Goal: Task Accomplishment & Management: Use online tool/utility

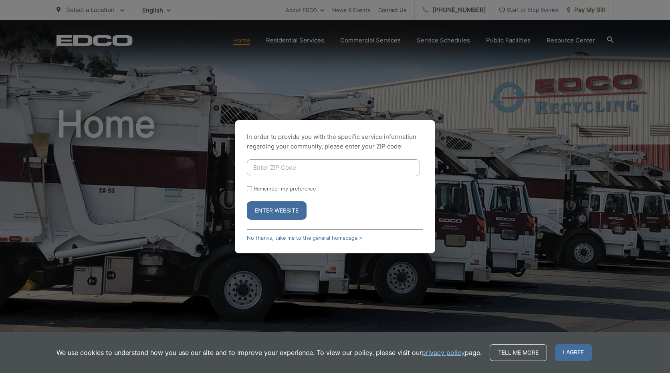
click at [262, 167] on input "Enter ZIP Code" at bounding box center [333, 167] width 173 height 17
type input "92003"
click at [250, 189] on input "Remember my preference" at bounding box center [249, 188] width 5 height 5
checkbox input "true"
click at [278, 211] on button "Enter Website" at bounding box center [277, 210] width 60 height 18
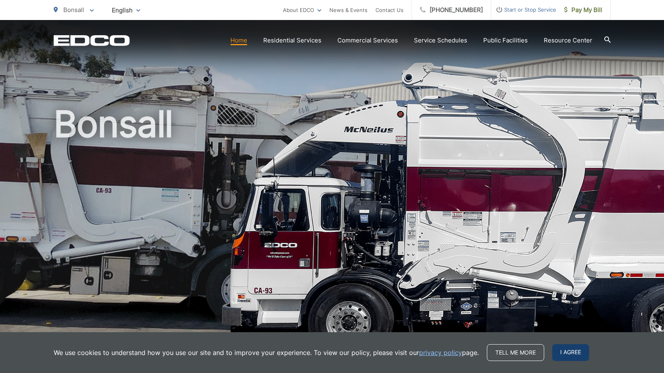
click at [569, 351] on span "I agree" at bounding box center [570, 352] width 37 height 17
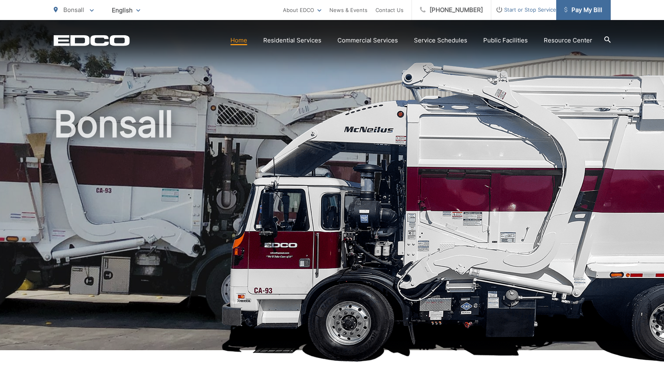
click at [581, 8] on span "Pay My Bill" at bounding box center [583, 10] width 38 height 10
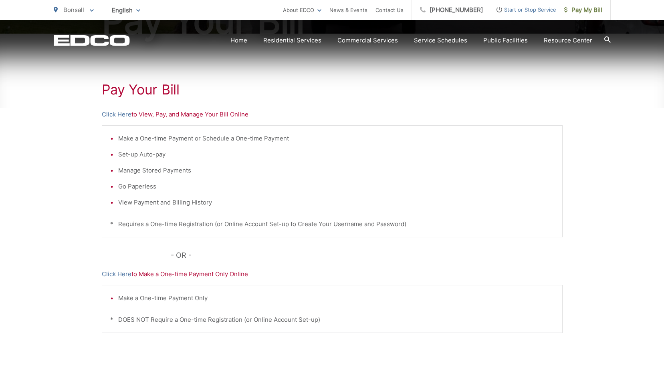
scroll to position [133, 0]
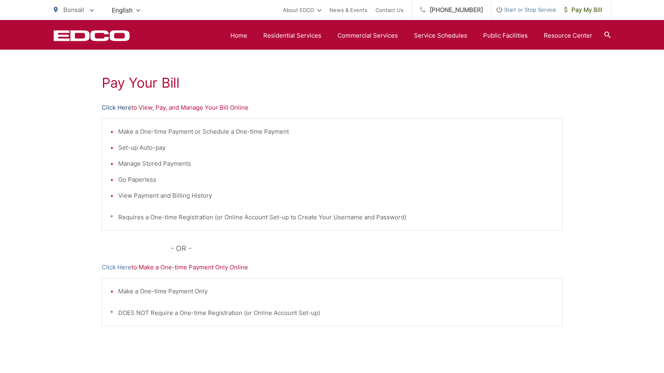
click at [120, 107] on link "Click Here" at bounding box center [117, 108] width 30 height 10
